Goal: Transaction & Acquisition: Purchase product/service

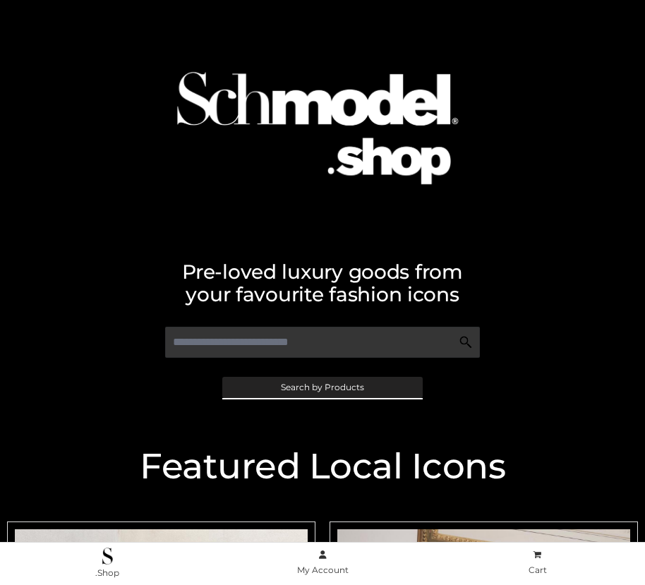
click at [322, 387] on span "Search by Products" at bounding box center [322, 387] width 83 height 8
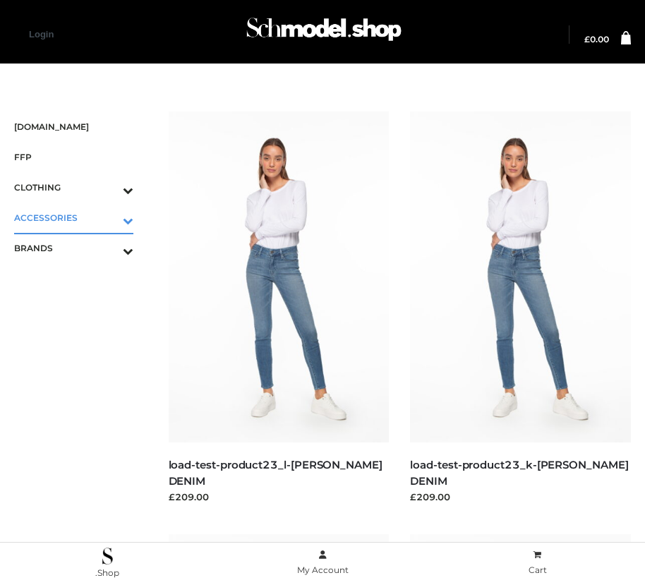
click at [108, 217] on icon "Toggle Submenu" at bounding box center [54, 220] width 158 height 16
click at [80, 248] on span "BAGS" at bounding box center [80, 248] width 105 height 16
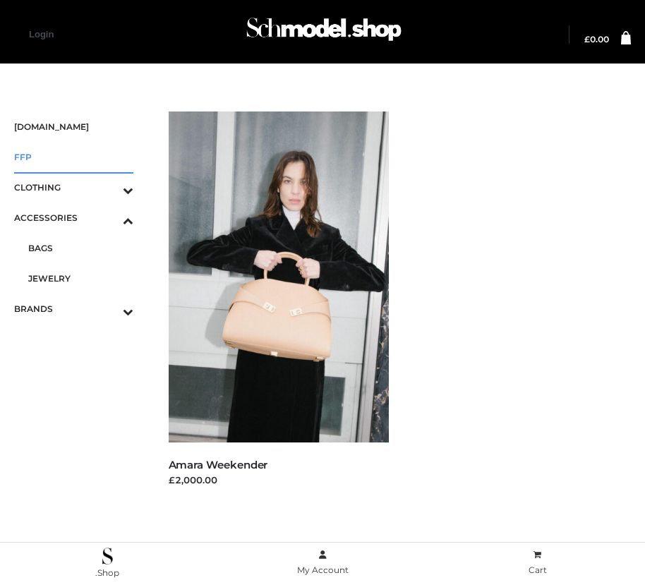
click at [73, 157] on span "FFP" at bounding box center [73, 157] width 119 height 16
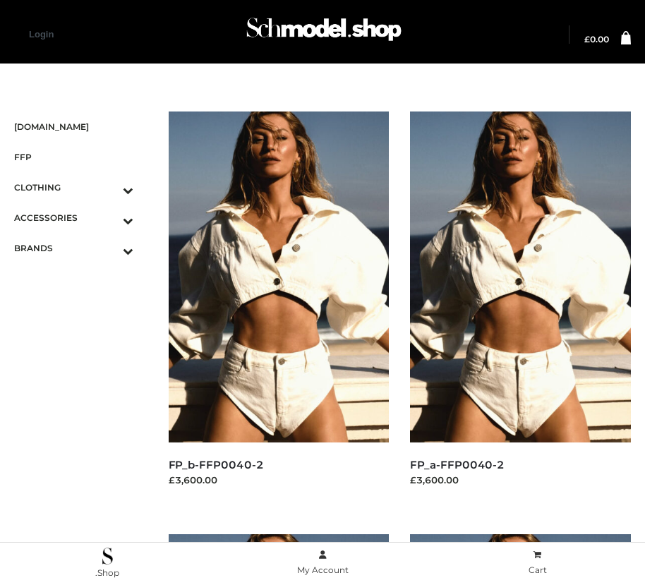
scroll to position [1613, 0]
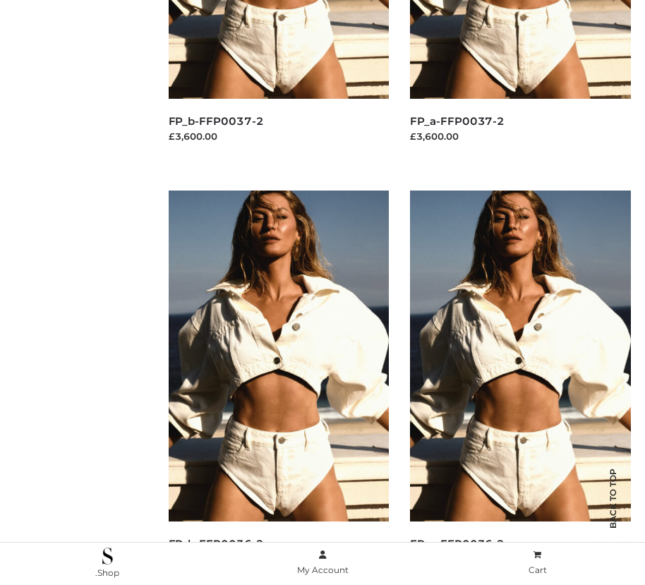
click at [278, 388] on img at bounding box center [279, 356] width 221 height 331
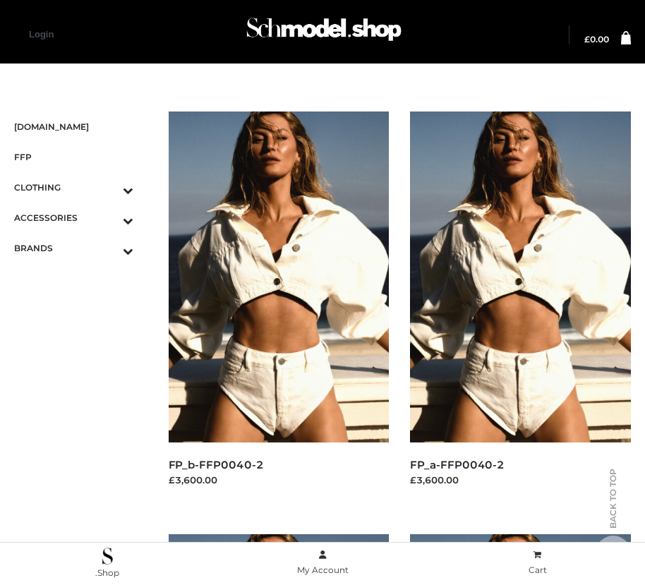
scroll to position [2036, 0]
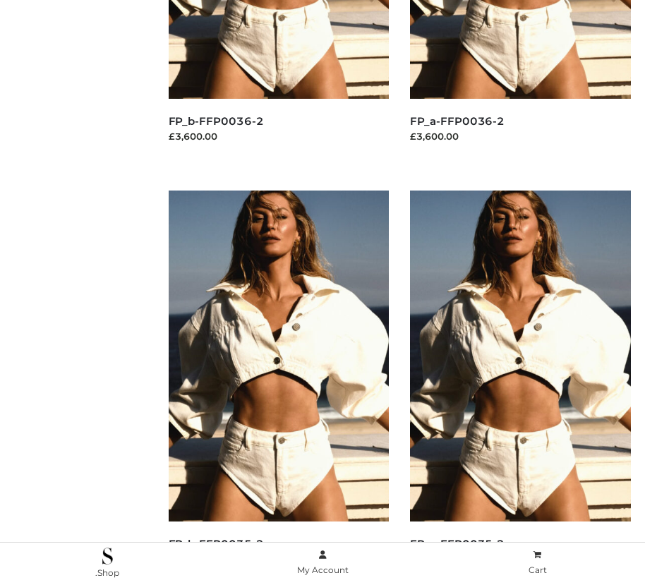
click at [520, 388] on img at bounding box center [520, 356] width 221 height 331
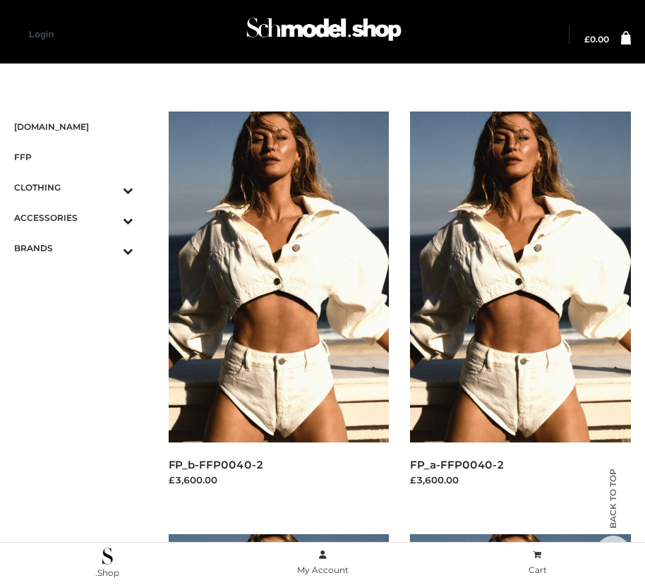
scroll to position [1190, 0]
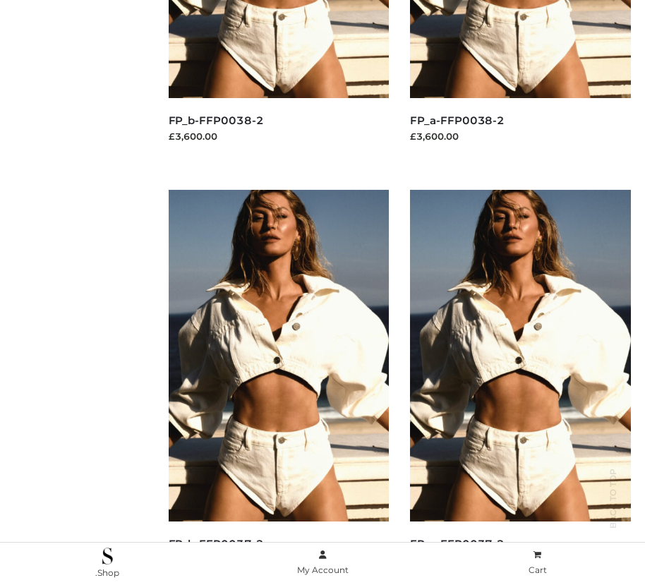
click at [278, 387] on img at bounding box center [279, 355] width 221 height 331
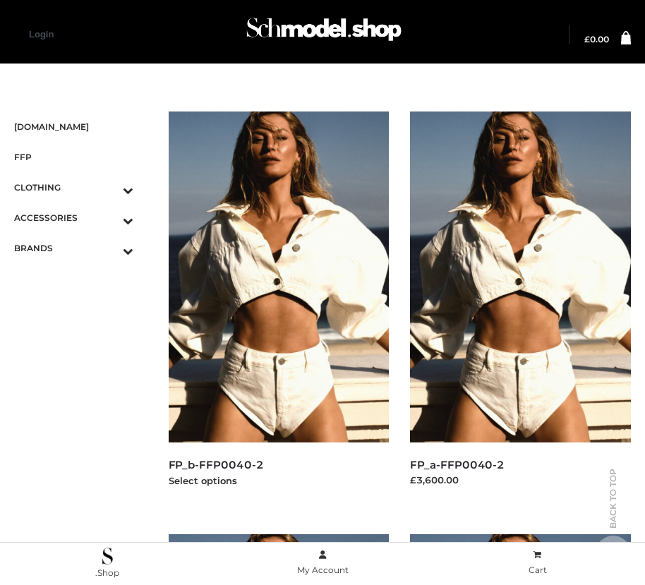
click at [278, 308] on img at bounding box center [279, 277] width 221 height 331
click at [108, 248] on icon "Toggle Submenu" at bounding box center [54, 251] width 158 height 16
click at [80, 278] on span "OPP SWIMWEAR" at bounding box center [80, 278] width 105 height 16
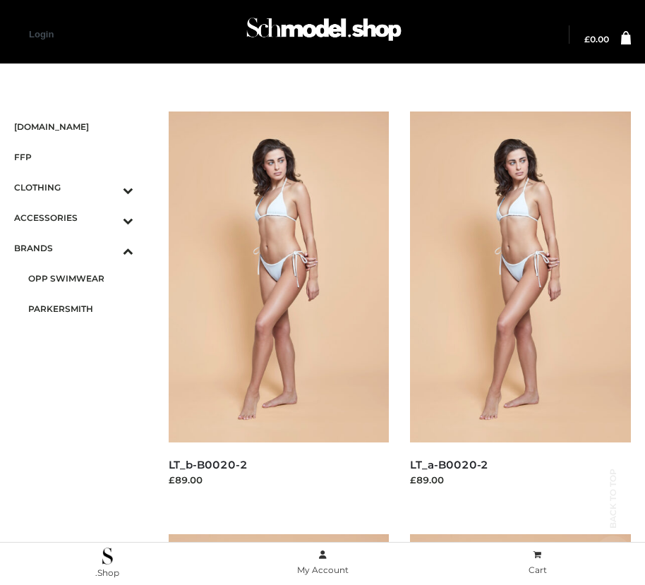
scroll to position [1190, 0]
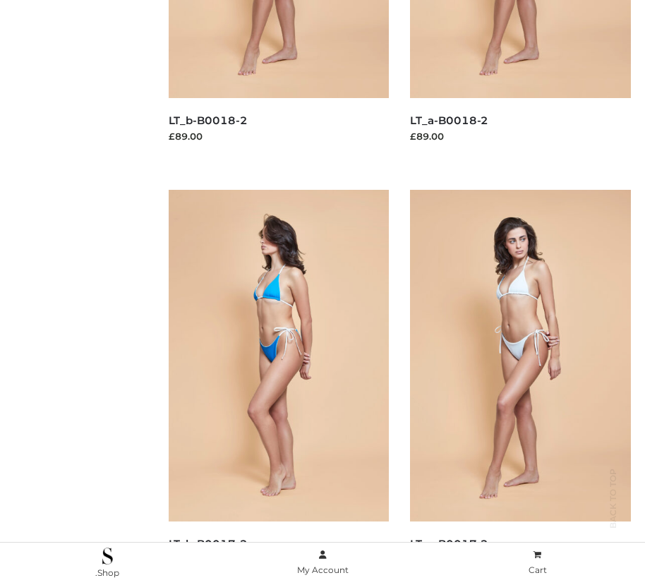
click at [278, 387] on img at bounding box center [279, 355] width 221 height 331
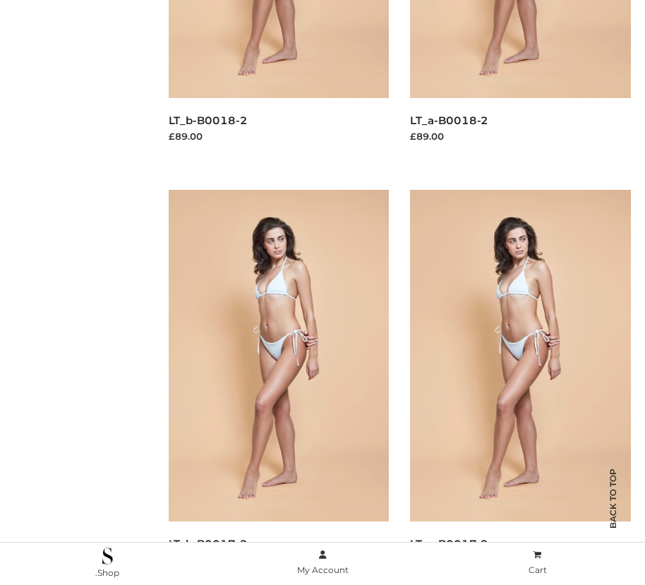
scroll to position [2036, 0]
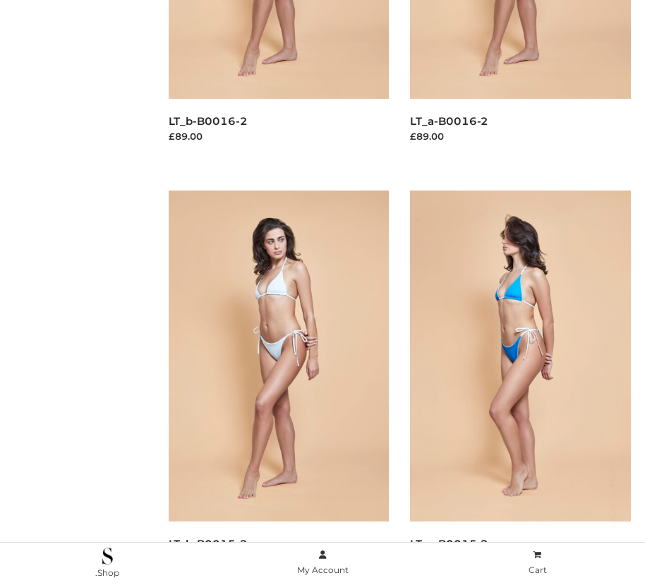
click at [520, 388] on img at bounding box center [520, 356] width 221 height 331
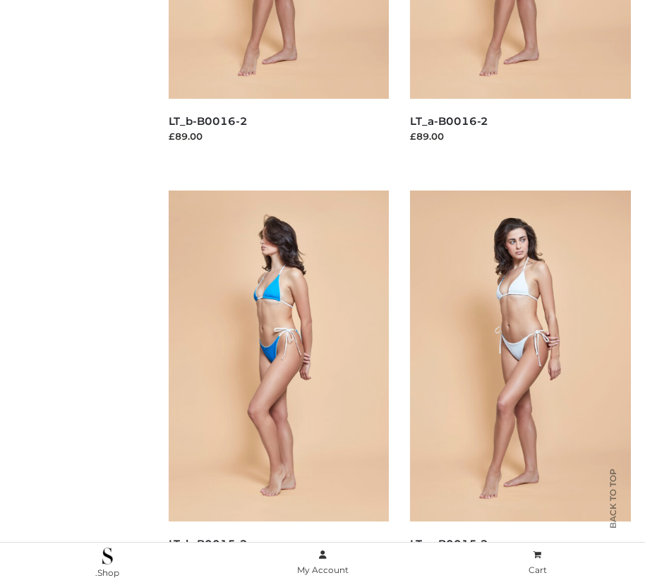
click at [278, 388] on img at bounding box center [279, 356] width 221 height 331
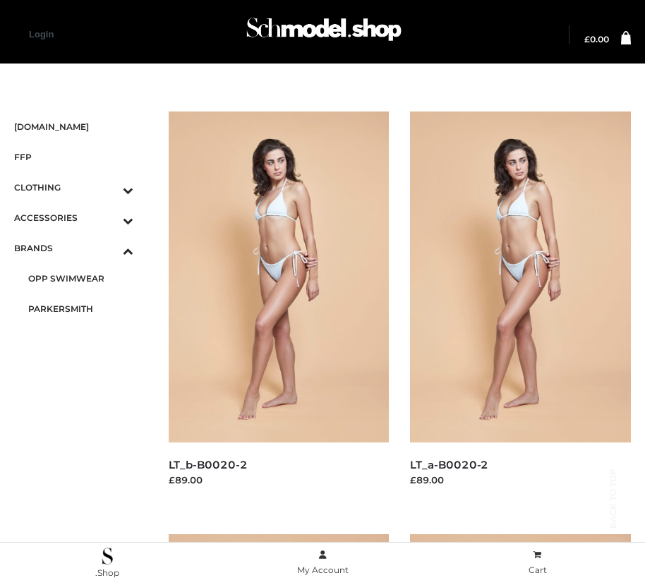
scroll to position [1190, 0]
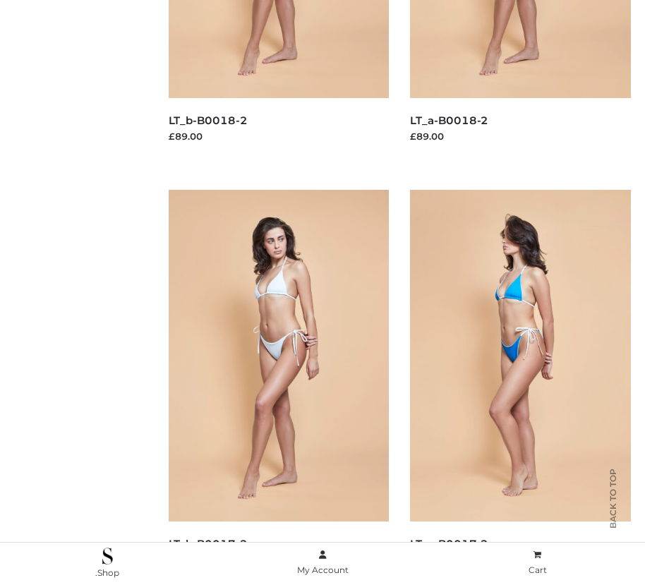
click at [520, 387] on img at bounding box center [520, 355] width 221 height 331
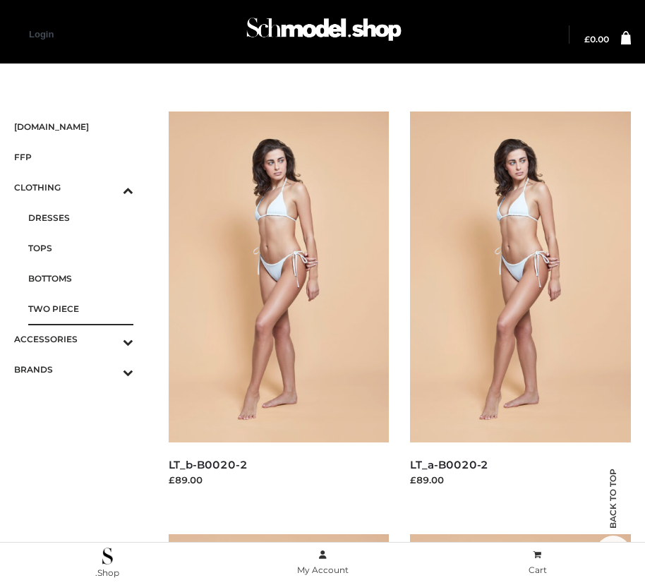
click at [80, 308] on span "TWO PIECE" at bounding box center [80, 309] width 105 height 16
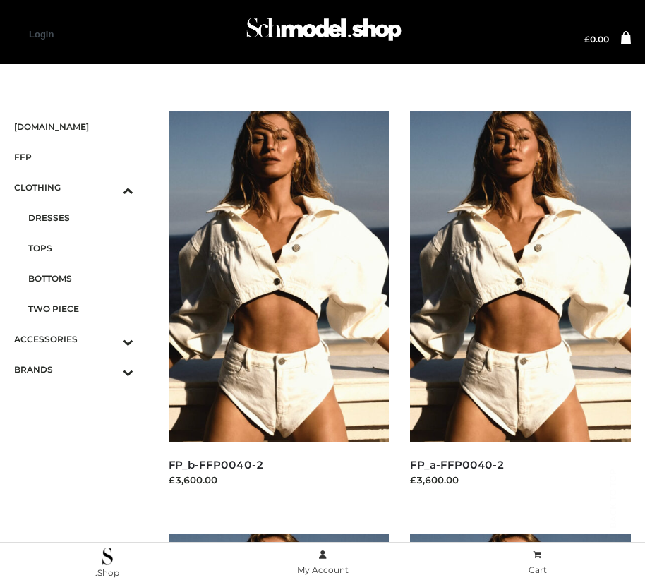
scroll to position [1190, 0]
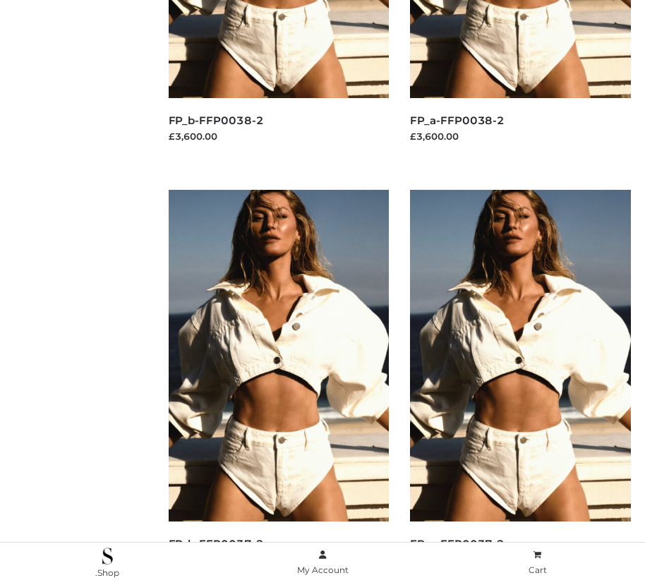
click at [520, 387] on img at bounding box center [520, 355] width 221 height 331
